Goal: Task Accomplishment & Management: Complete application form

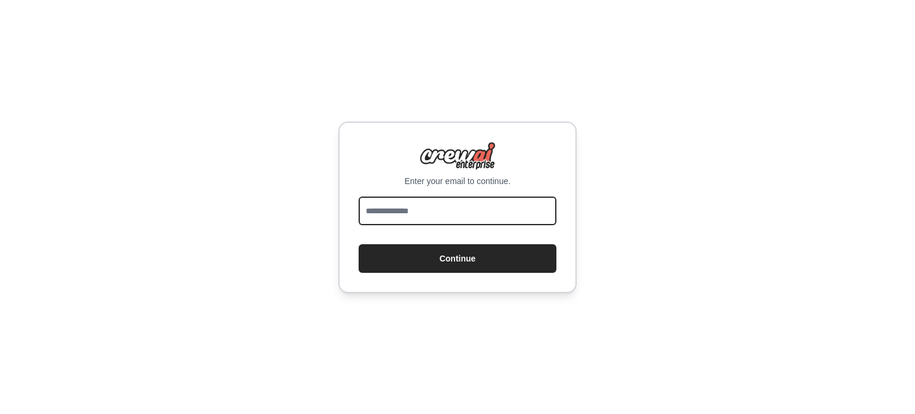
click at [458, 219] on input "email" at bounding box center [458, 211] width 198 height 29
type input "**********"
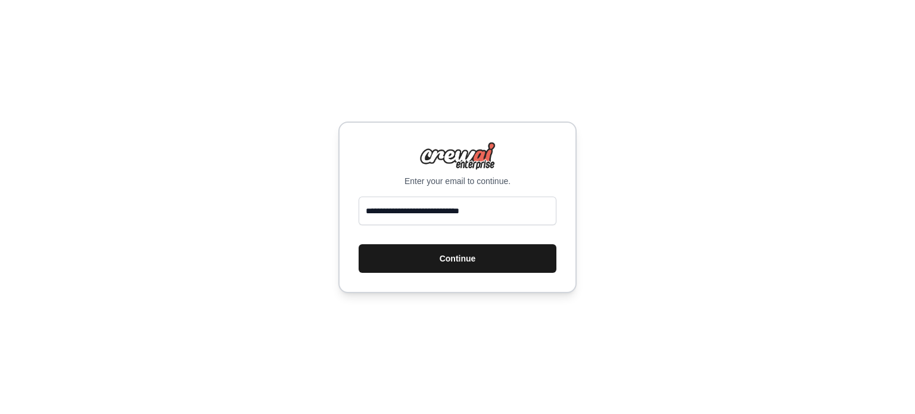
click at [468, 266] on button "Continue" at bounding box center [458, 258] width 198 height 29
